Goal: Task Accomplishment & Management: Manage account settings

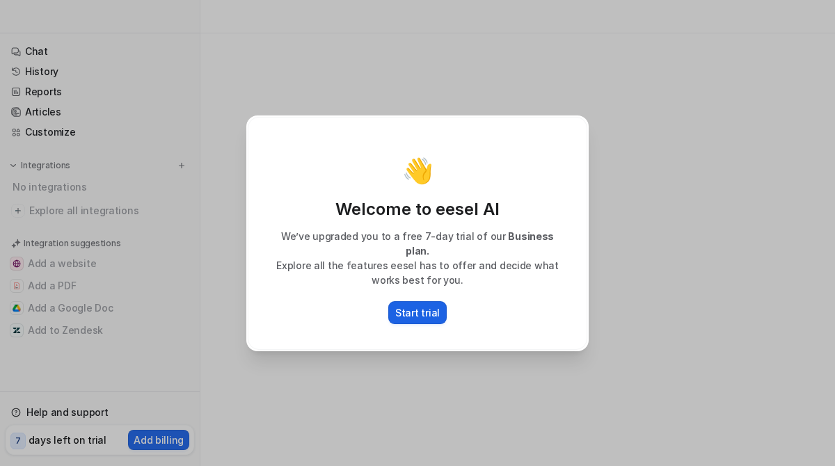
click at [425, 309] on p "Start trial" at bounding box center [417, 313] width 45 height 15
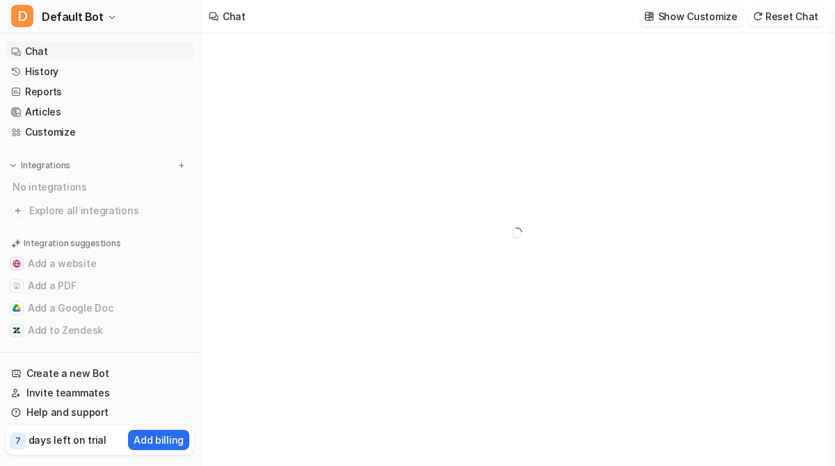
click at [61, 54] on link "Chat" at bounding box center [100, 51] width 189 height 19
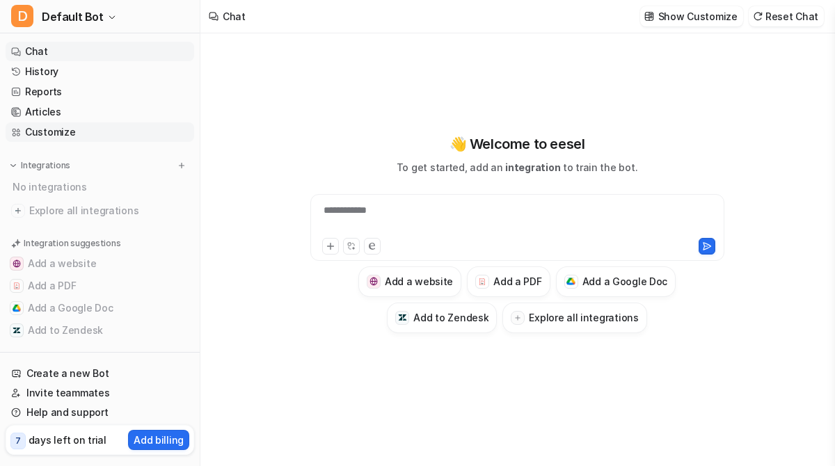
click at [96, 125] on link "Customize" at bounding box center [100, 132] width 189 height 19
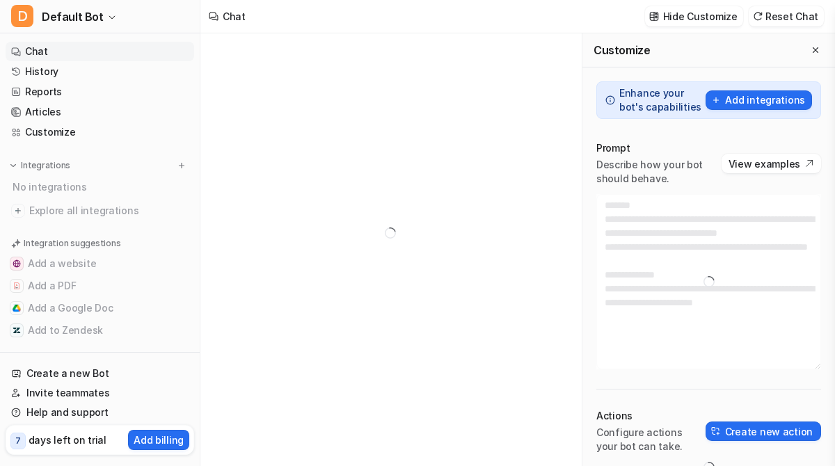
type textarea "**********"
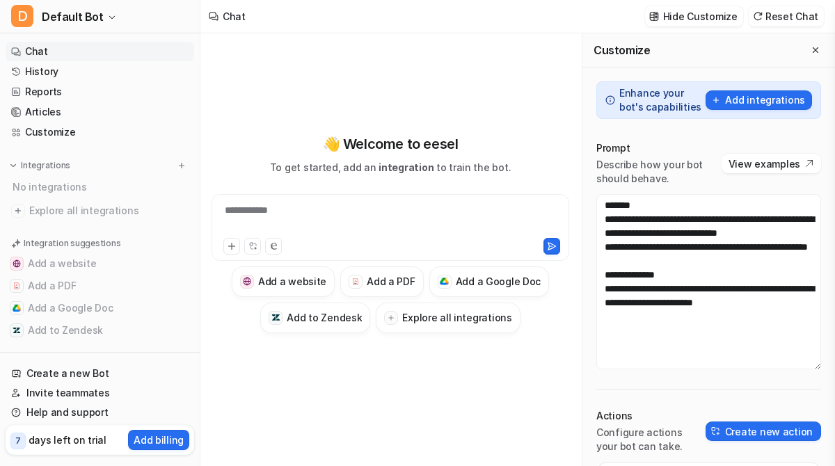
click at [65, 56] on link "Chat" at bounding box center [100, 51] width 189 height 19
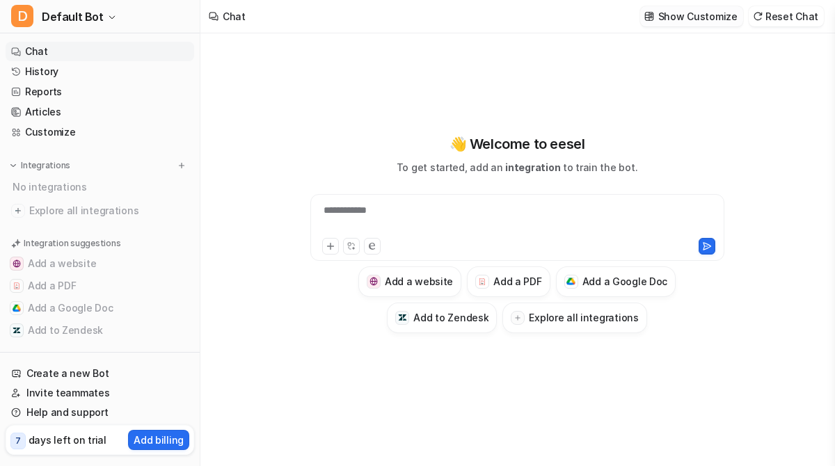
click at [690, 19] on p "Show Customize" at bounding box center [698, 16] width 79 height 15
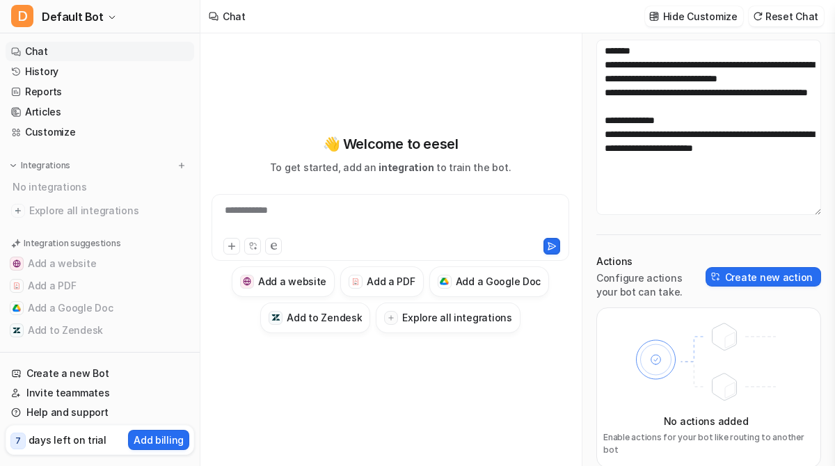
scroll to position [158, 0]
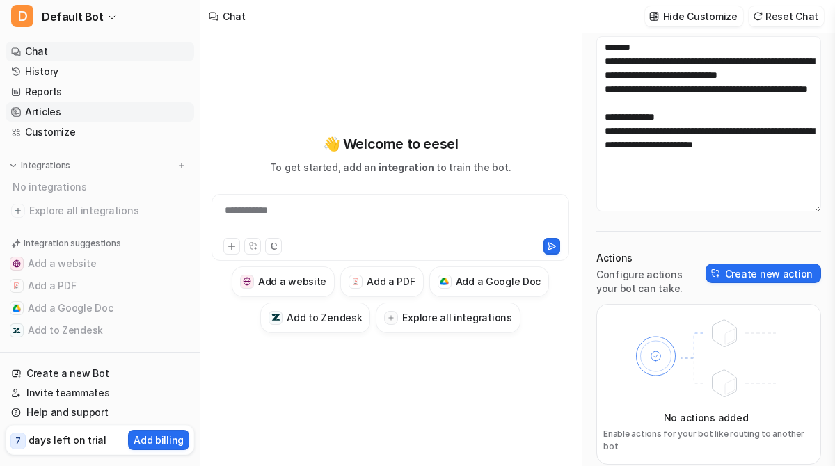
click at [42, 120] on link "Articles" at bounding box center [100, 111] width 189 height 19
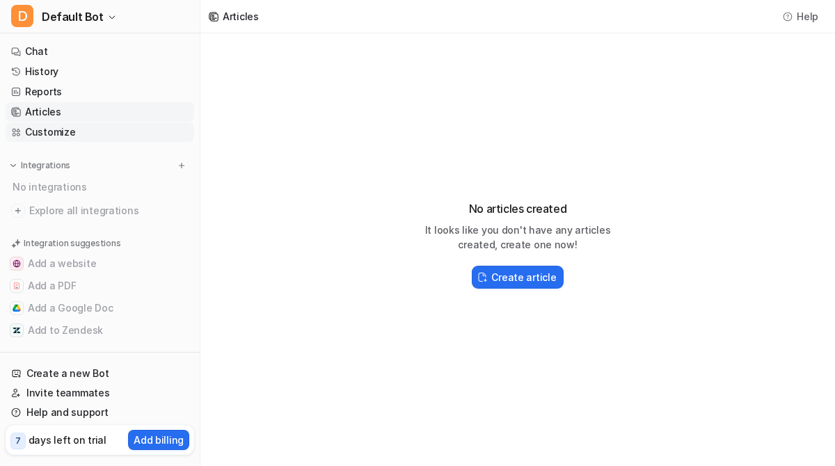
click at [40, 137] on link "Customize" at bounding box center [100, 132] width 189 height 19
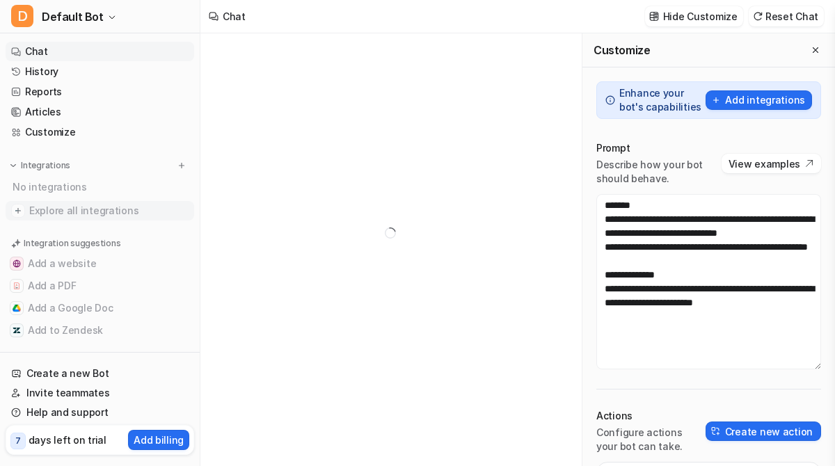
click at [100, 216] on span "Explore all integrations" at bounding box center [108, 211] width 159 height 22
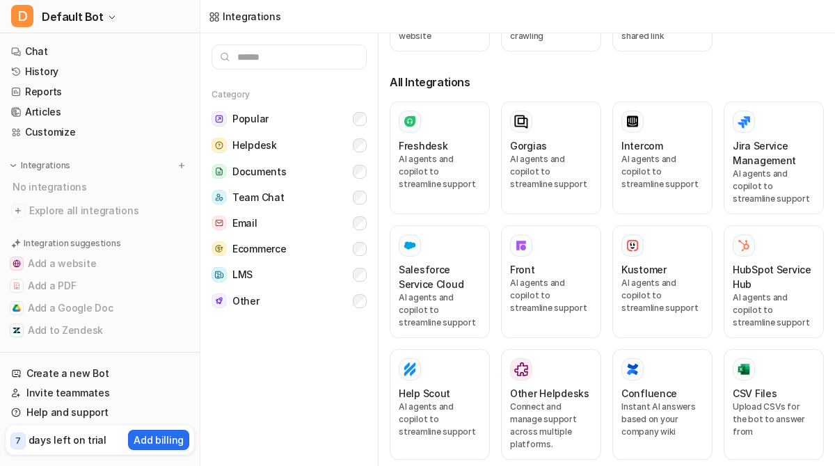
scroll to position [262, 0]
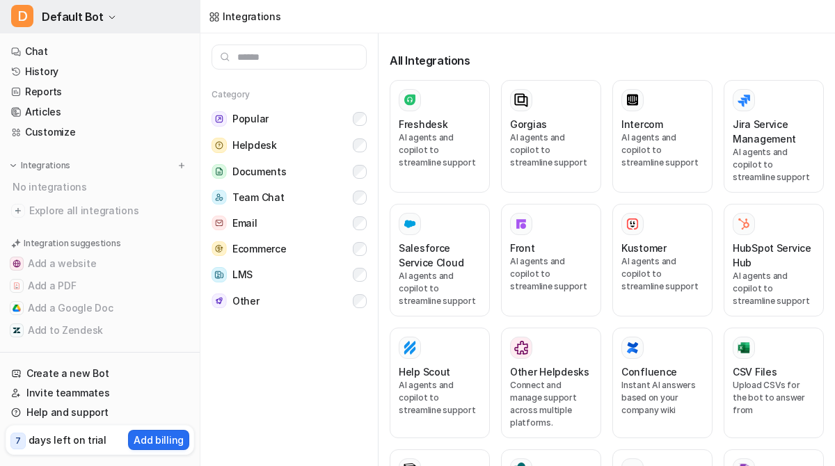
click at [52, 11] on span "Default Bot" at bounding box center [73, 16] width 62 height 19
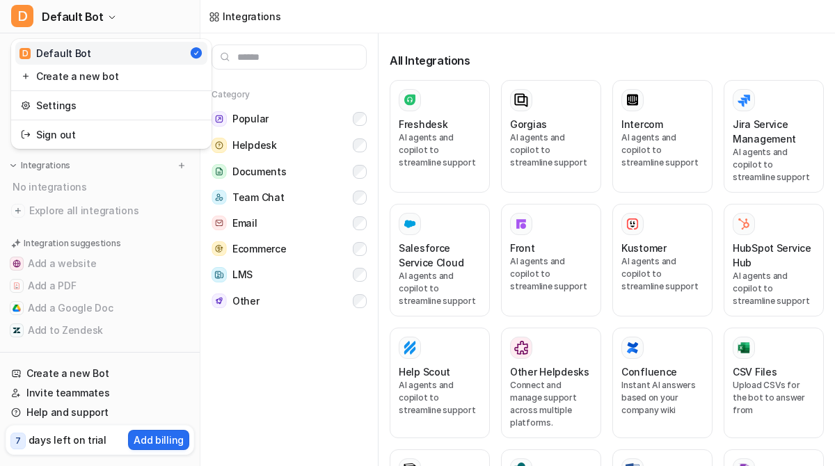
click at [59, 448] on div "D Default Bot D Default Bot Create a new bot Settings Sign out Chat History Rep…" at bounding box center [100, 233] width 201 height 466
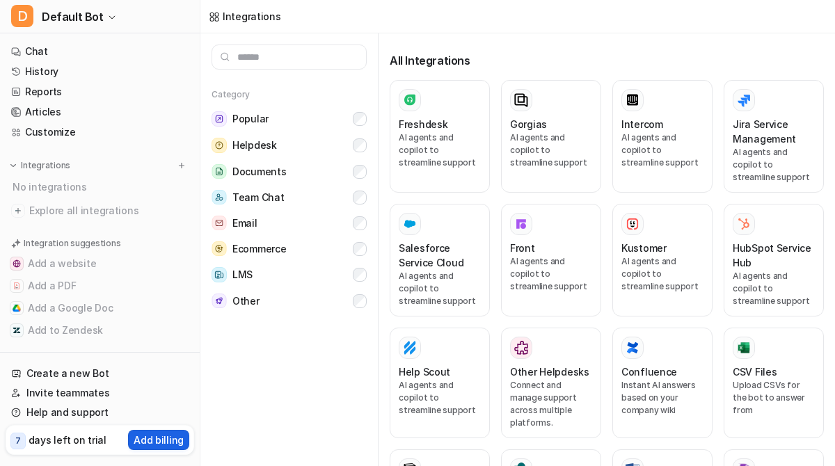
click at [150, 435] on p "Add billing" at bounding box center [159, 440] width 50 height 15
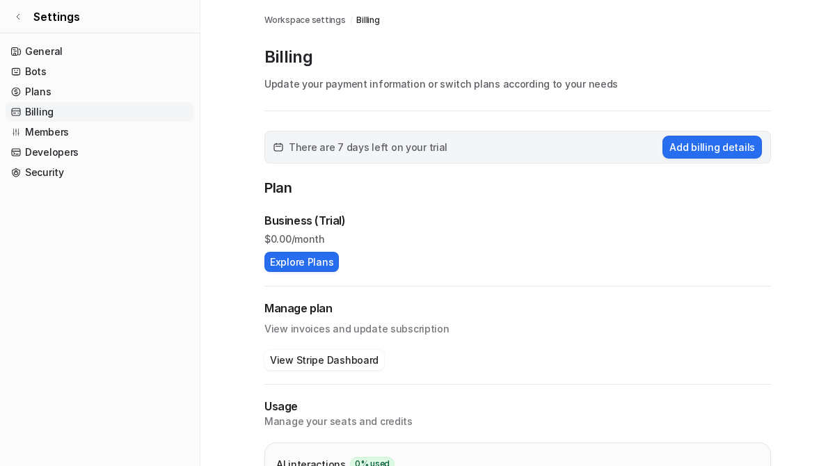
scroll to position [162, 0]
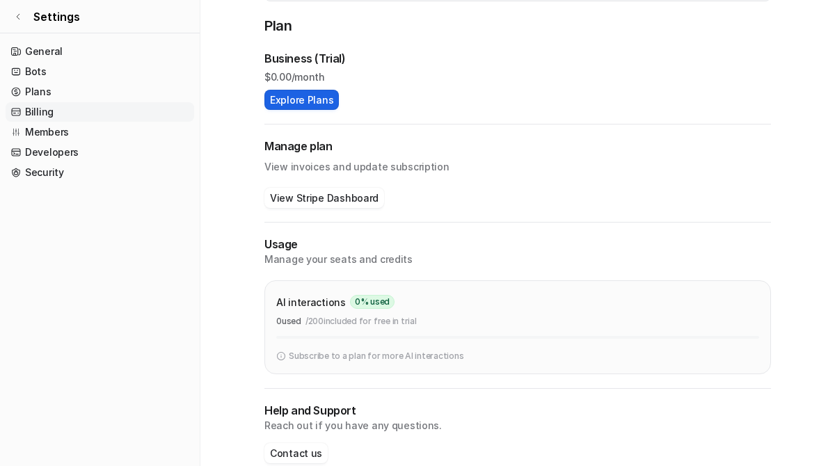
click at [305, 104] on button "Explore Plans" at bounding box center [302, 100] width 74 height 20
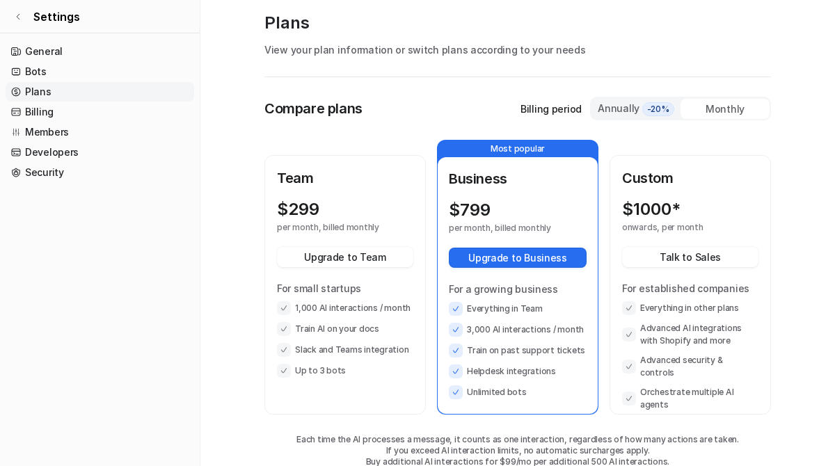
scroll to position [74, 0]
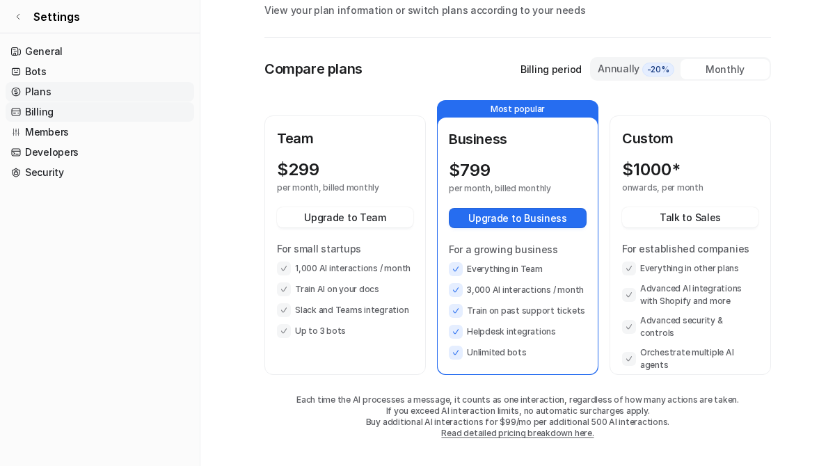
click at [45, 115] on link "Billing" at bounding box center [100, 111] width 189 height 19
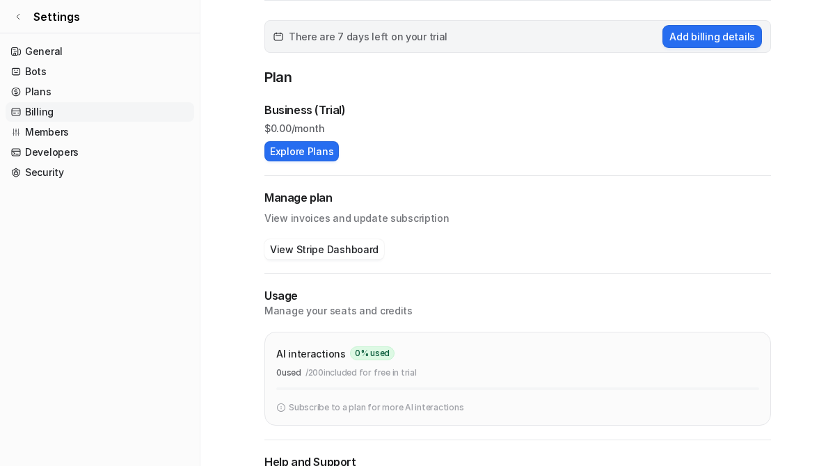
scroll to position [187, 0]
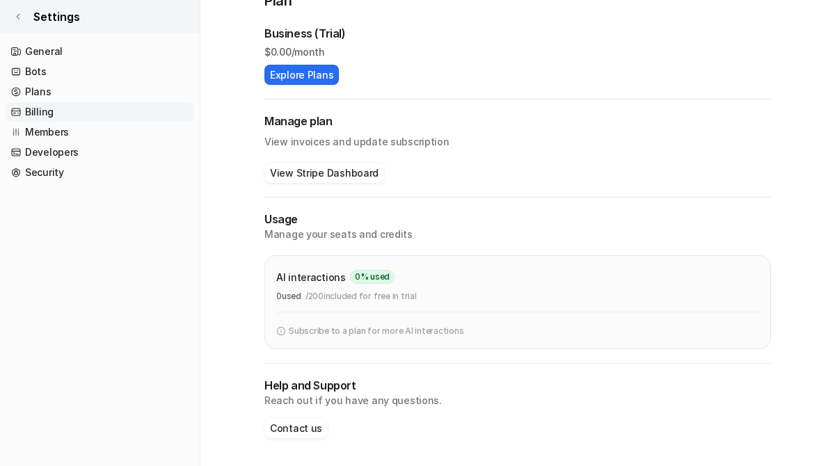
click at [22, 19] on icon at bounding box center [18, 17] width 8 height 8
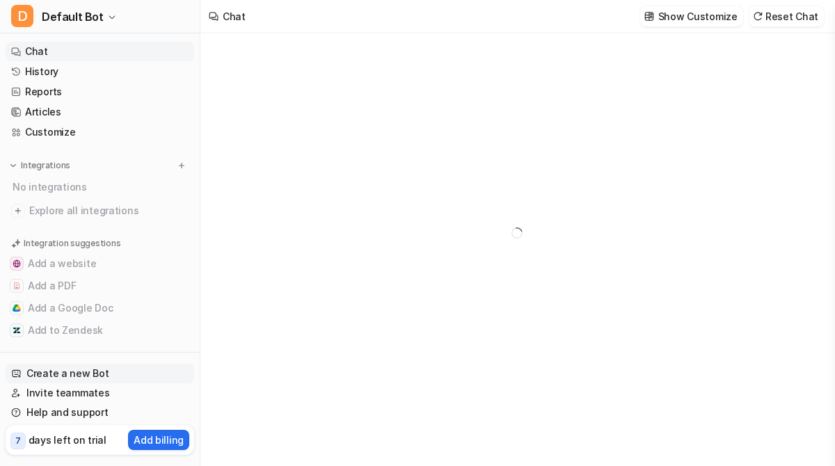
type textarea "**********"
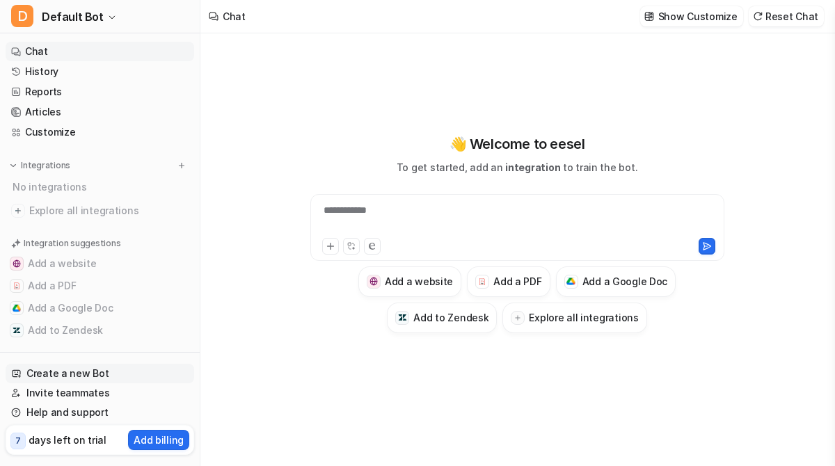
click at [86, 381] on link "Create a new Bot" at bounding box center [100, 373] width 189 height 19
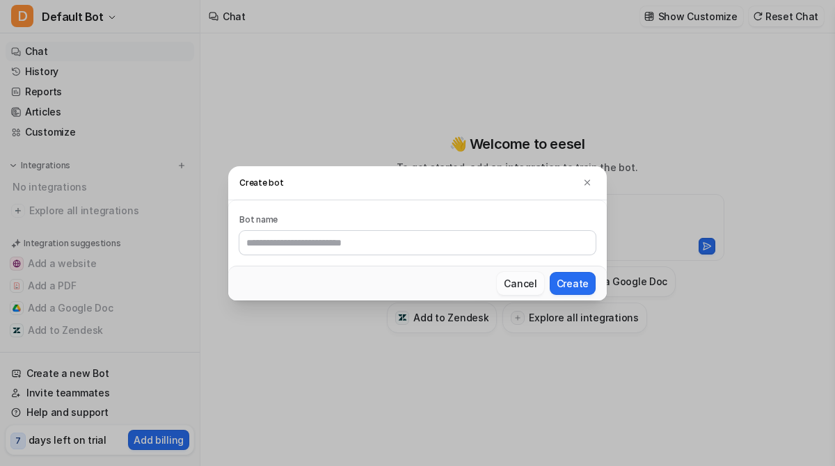
click at [521, 289] on button "Cancel" at bounding box center [520, 283] width 47 height 23
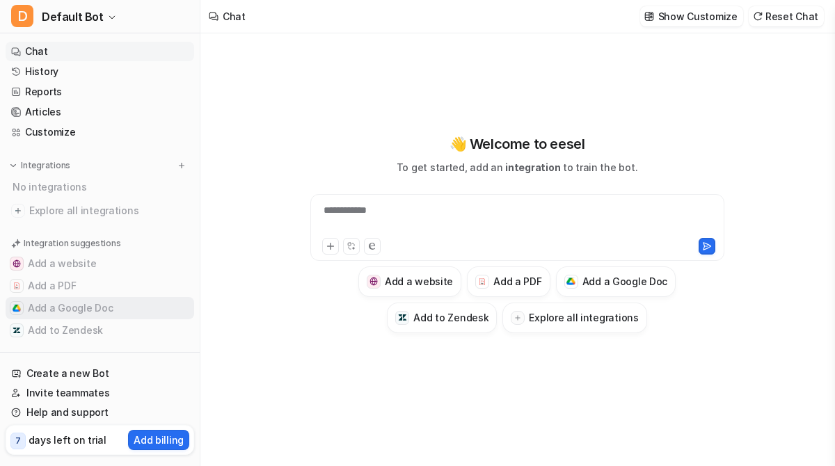
click at [94, 313] on button "Add a Google Doc" at bounding box center [100, 308] width 189 height 22
click at [599, 283] on h3 "Add a Google Doc" at bounding box center [626, 281] width 86 height 15
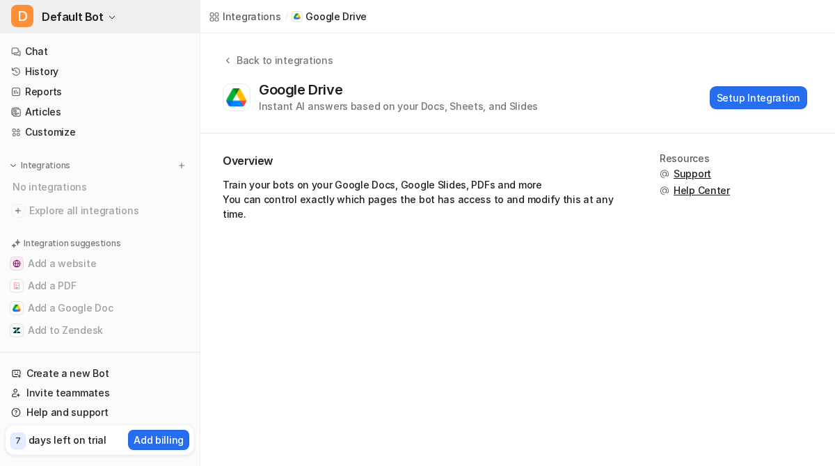
click at [97, 17] on span "Default Bot" at bounding box center [73, 16] width 62 height 19
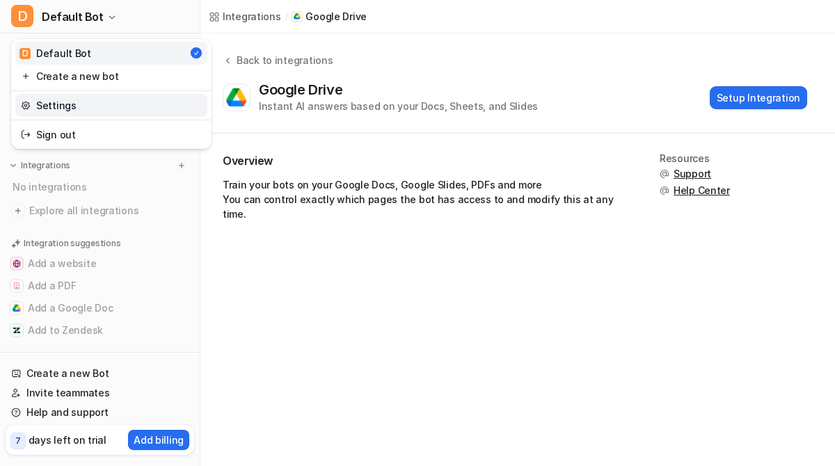
click at [82, 100] on link "Settings" at bounding box center [111, 105] width 192 height 23
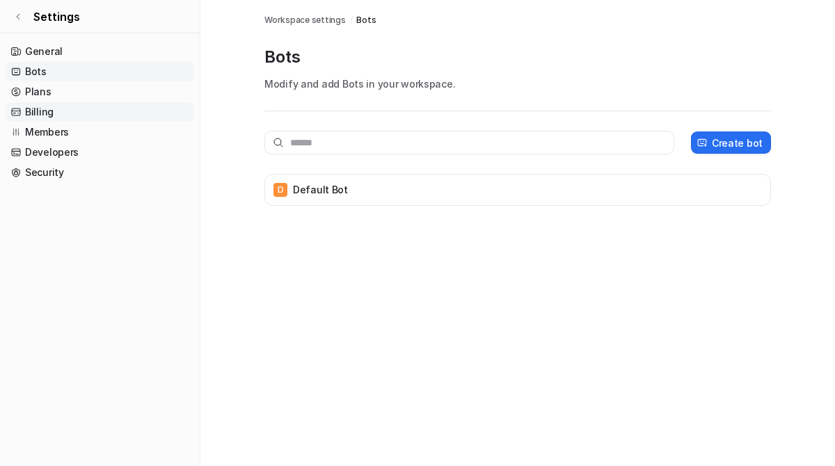
click at [68, 118] on link "Billing" at bounding box center [100, 111] width 189 height 19
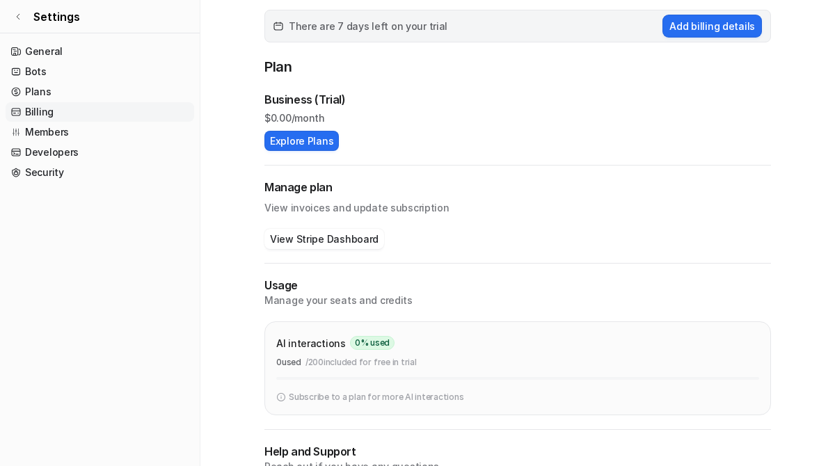
scroll to position [187, 0]
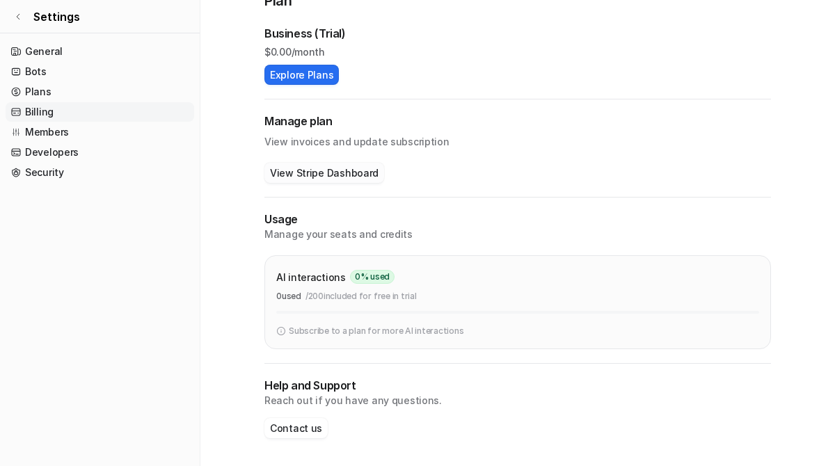
click at [343, 175] on button "View Stripe Dashboard" at bounding box center [325, 173] width 120 height 20
click at [45, 88] on link "Plans" at bounding box center [100, 91] width 189 height 19
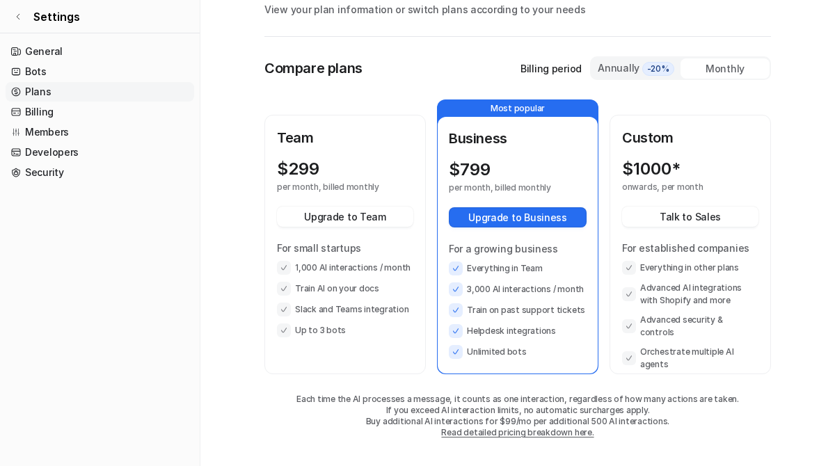
scroll to position [74, 0]
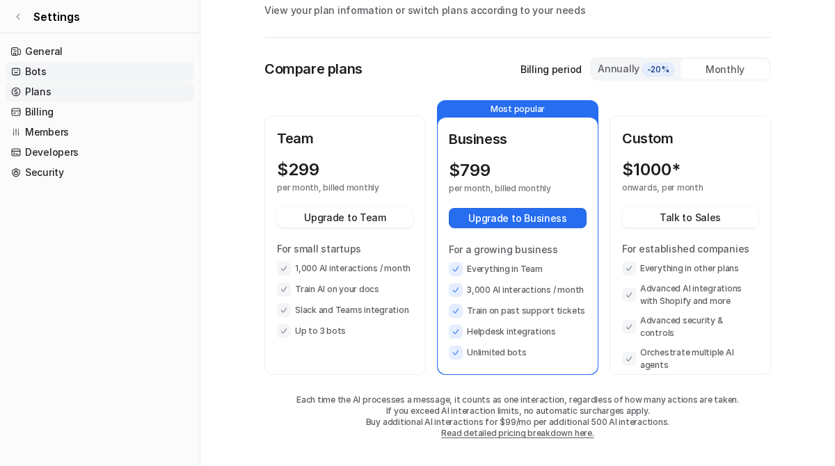
click at [54, 67] on link "Bots" at bounding box center [100, 71] width 189 height 19
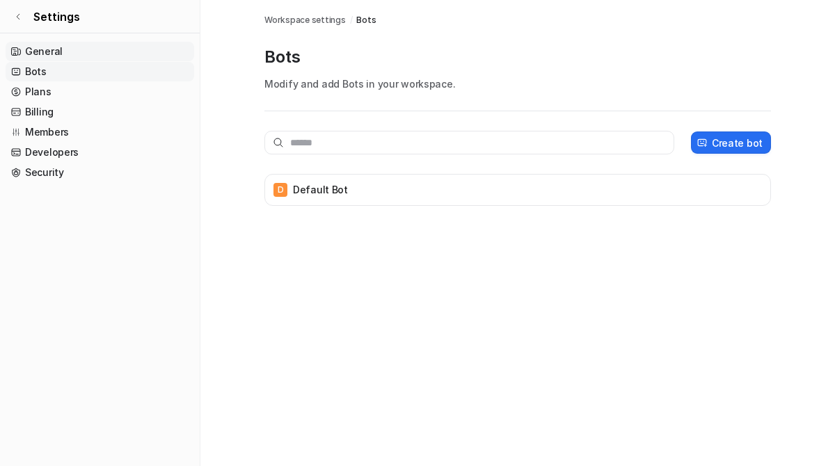
click at [65, 52] on link "General" at bounding box center [100, 51] width 189 height 19
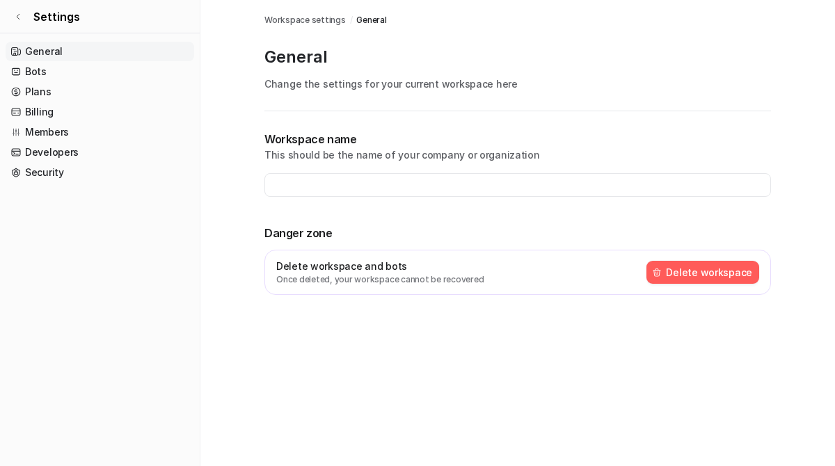
type input "**********"
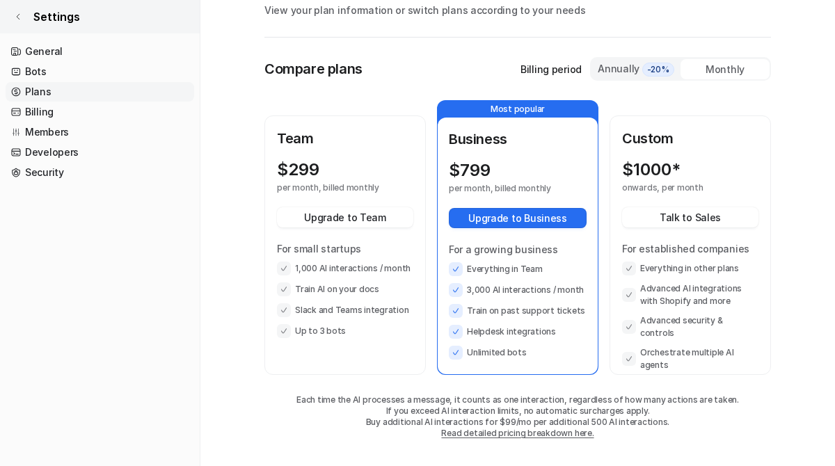
scroll to position [187, 0]
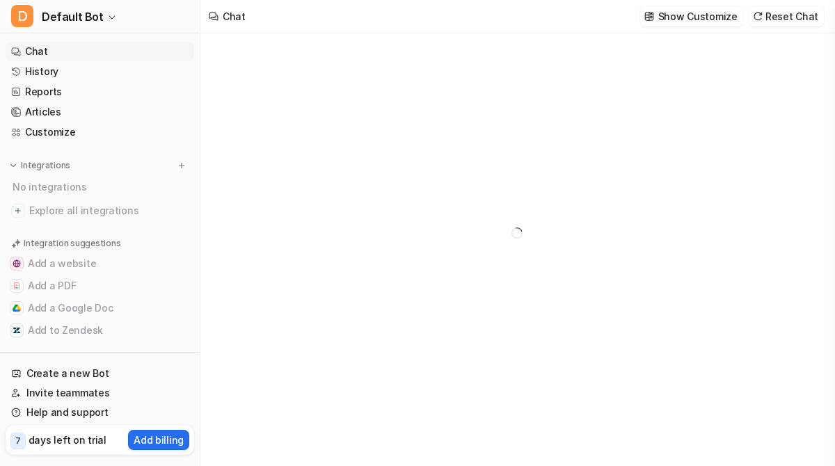
type textarea "**********"
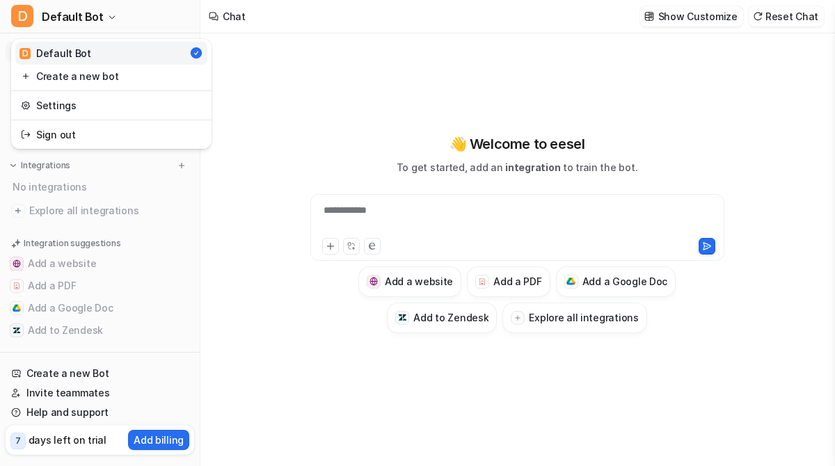
click at [474, 67] on div "**********" at bounding box center [417, 233] width 835 height 466
